Goal: Navigation & Orientation: Find specific page/section

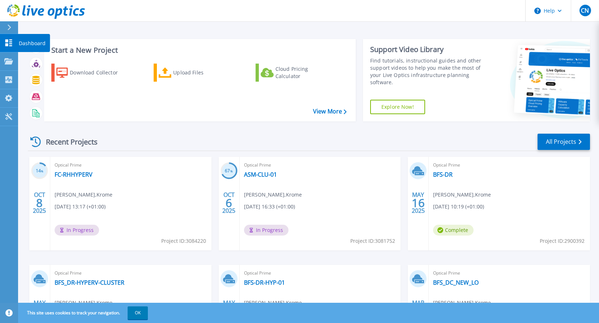
click at [25, 43] on p "Dashboard" at bounding box center [32, 43] width 27 height 19
click at [9, 44] on icon at bounding box center [8, 42] width 9 height 7
click at [3, 43] on link "Dashboard Dashboard" at bounding box center [9, 43] width 18 height 18
click at [25, 43] on p "Dashboard" at bounding box center [32, 43] width 27 height 19
click at [148, 134] on div "Recent Projects All Projects" at bounding box center [309, 142] width 562 height 18
